Goal: Entertainment & Leisure: Consume media (video, audio)

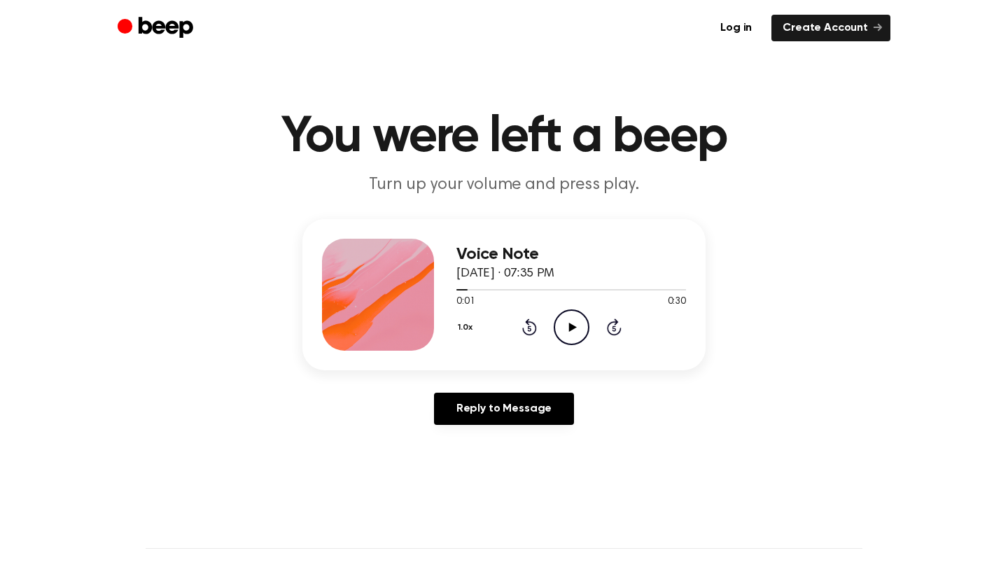
click at [569, 321] on icon "Play Audio" at bounding box center [572, 327] width 36 height 36
click at [567, 324] on icon "Play Audio" at bounding box center [572, 327] width 36 height 36
click at [567, 323] on icon "Pause Audio" at bounding box center [572, 327] width 36 height 36
click at [567, 323] on icon "Play Audio" at bounding box center [572, 327] width 36 height 36
click at [567, 323] on icon "Pause Audio" at bounding box center [572, 327] width 36 height 36
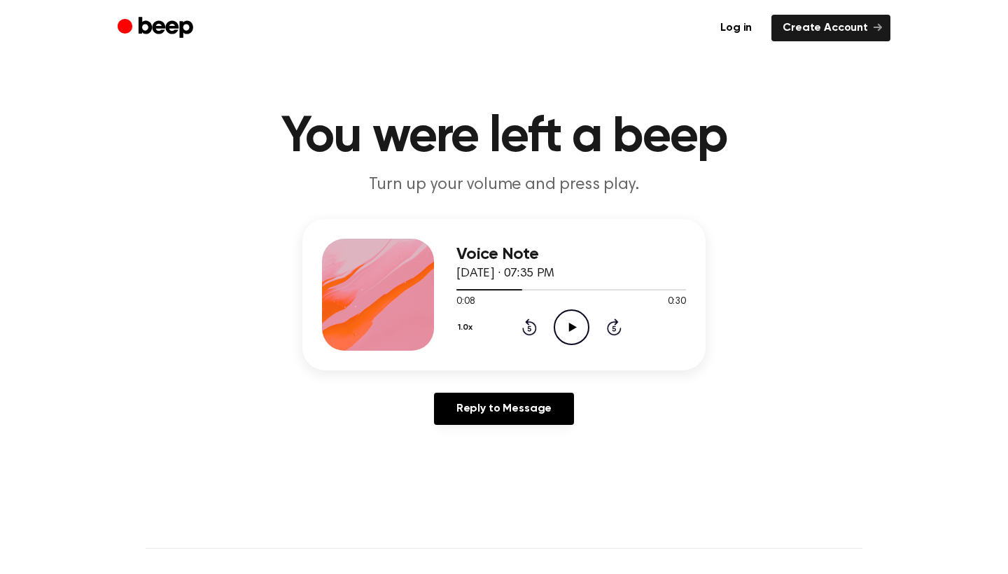
click at [531, 321] on icon "Rewind 5 seconds" at bounding box center [529, 327] width 15 height 18
click at [618, 328] on icon "Skip 5 seconds" at bounding box center [613, 327] width 15 height 18
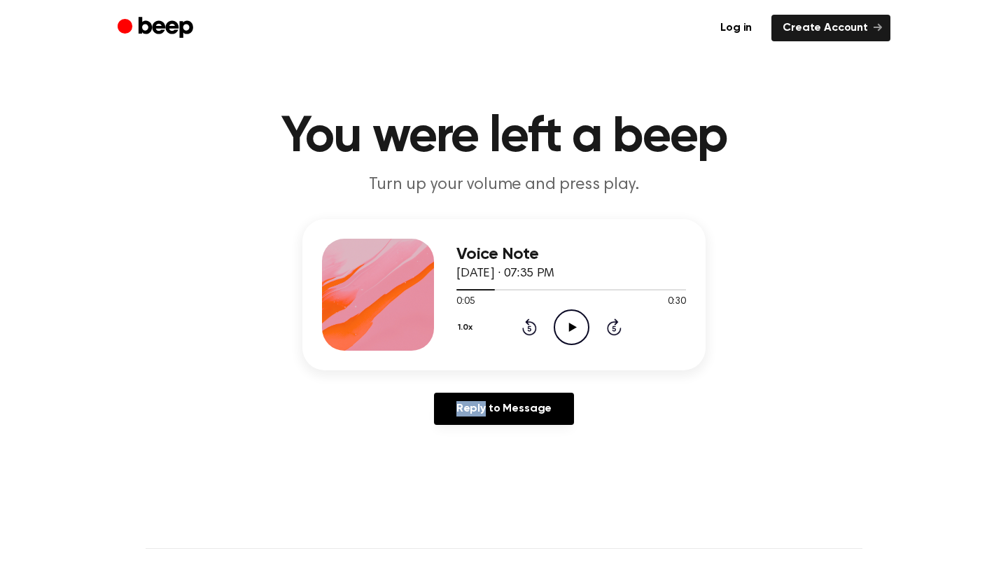
click at [618, 328] on icon "Skip 5 seconds" at bounding box center [613, 327] width 15 height 18
drag, startPoint x: 529, startPoint y: 288, endPoint x: 476, endPoint y: 288, distance: 53.2
click at [476, 288] on div at bounding box center [571, 289] width 230 height 11
click at [573, 327] on icon at bounding box center [573, 327] width 8 height 9
click at [573, 327] on icon at bounding box center [572, 327] width 6 height 9
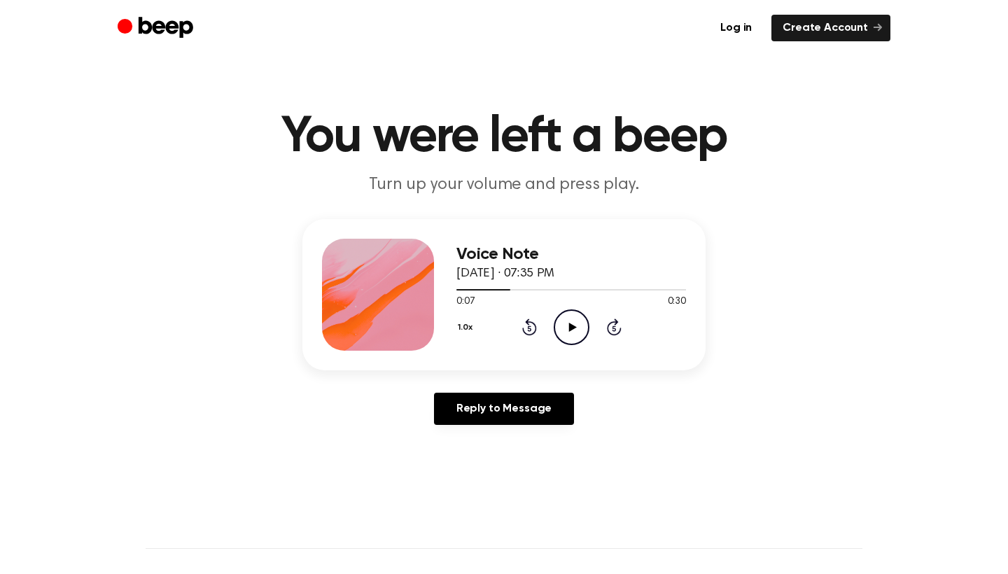
click at [573, 327] on icon at bounding box center [573, 327] width 8 height 9
click at [570, 327] on icon at bounding box center [573, 327] width 8 height 9
click at [571, 330] on icon at bounding box center [573, 327] width 8 height 9
click at [580, 320] on icon "Play Audio" at bounding box center [572, 327] width 36 height 36
